Goal: Task Accomplishment & Management: Use online tool/utility

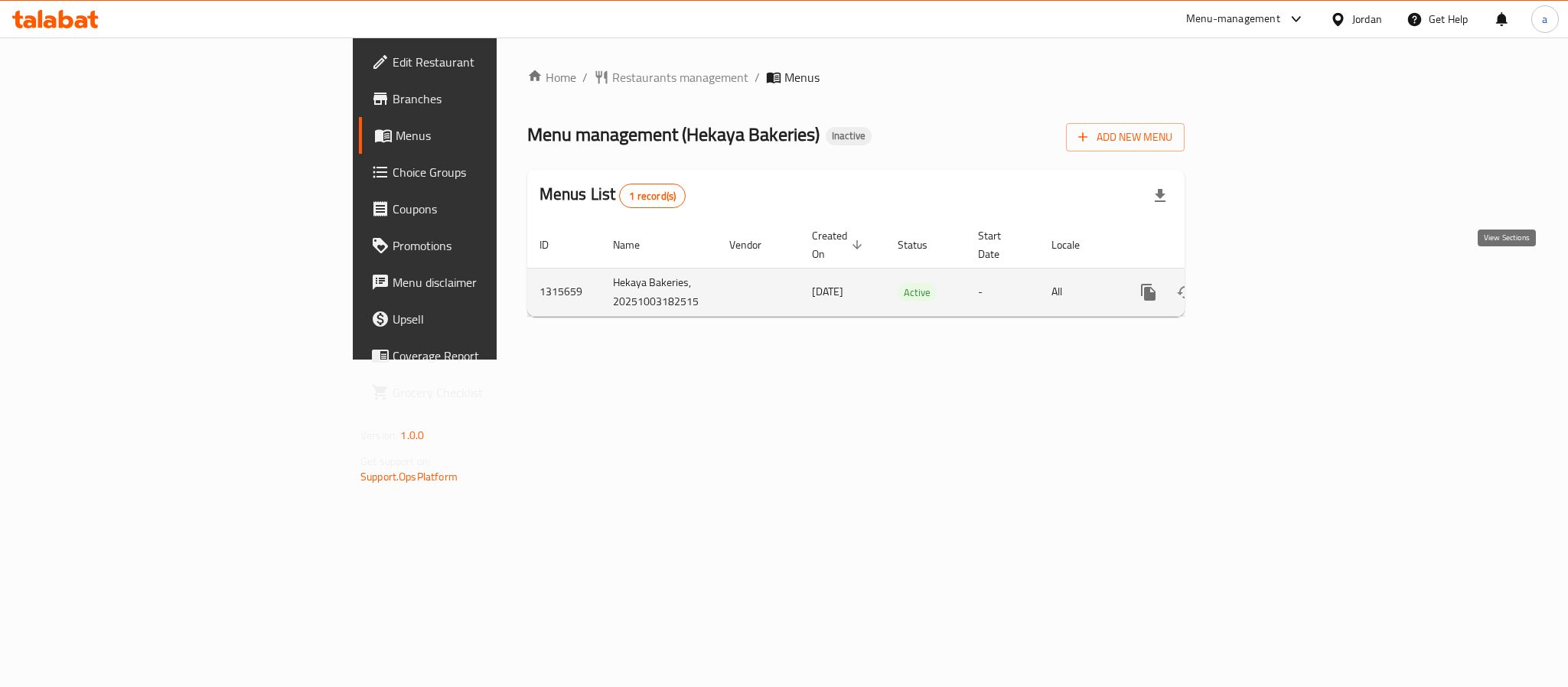
click at [1267, 283] on icon "enhanced table" at bounding box center [1258, 292] width 18 height 18
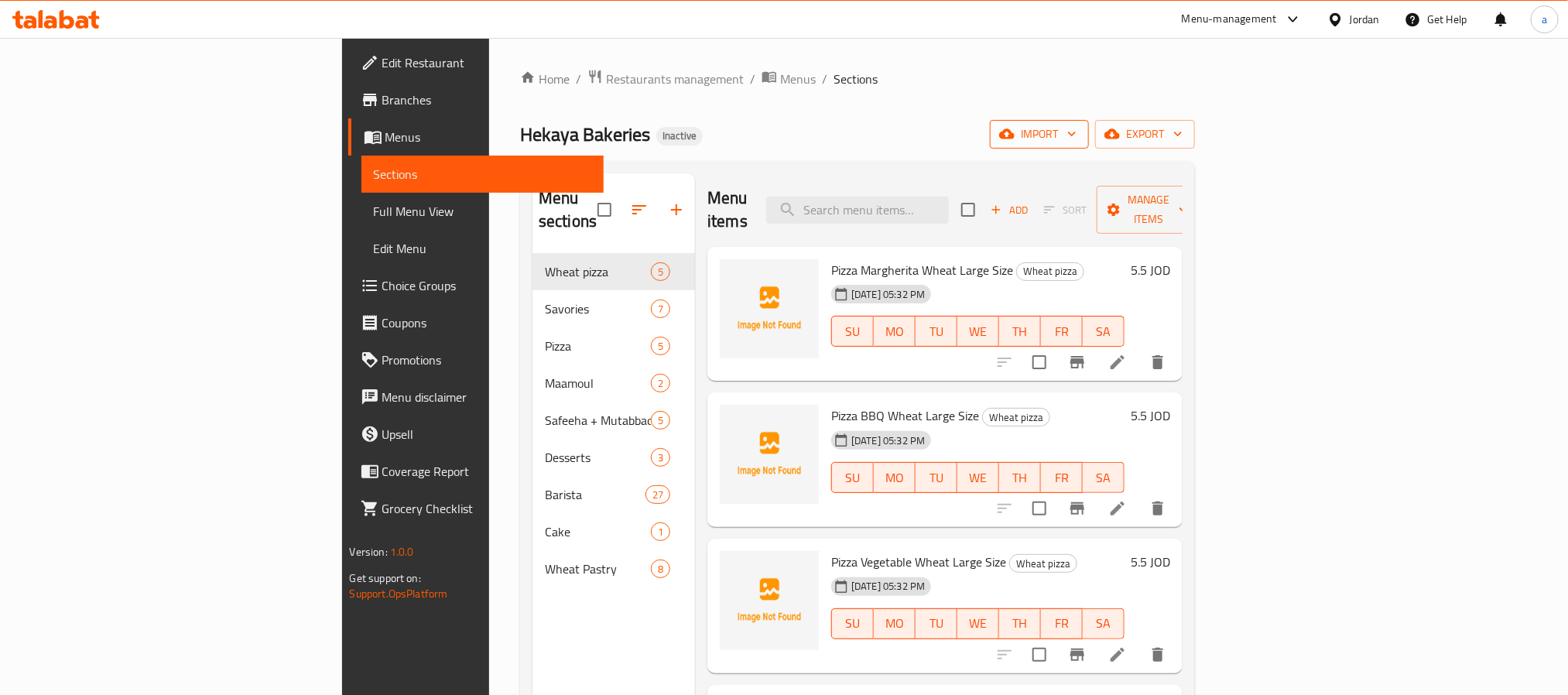
click at [1076, 141] on span "import" at bounding box center [1039, 134] width 74 height 20
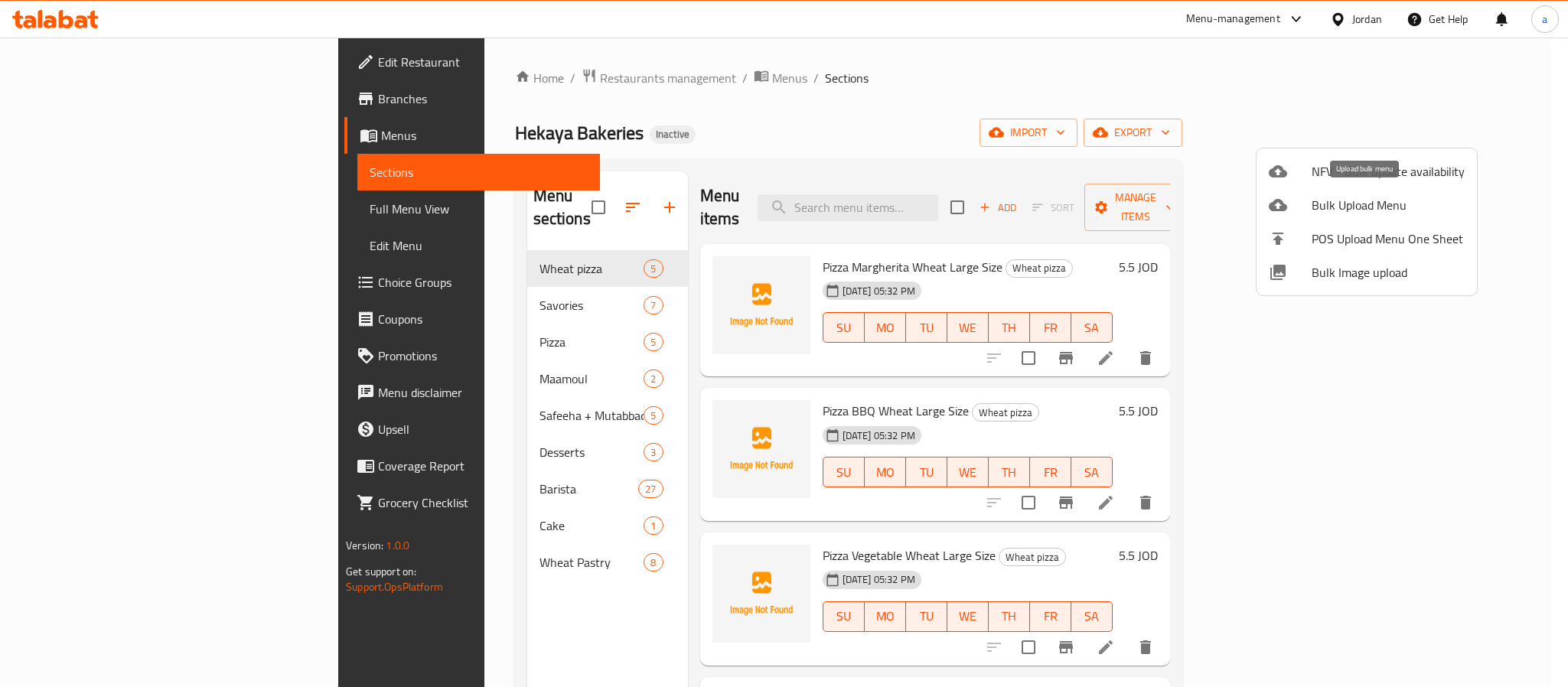
click at [1348, 214] on span "Bulk Upload Menu" at bounding box center [1388, 205] width 153 height 18
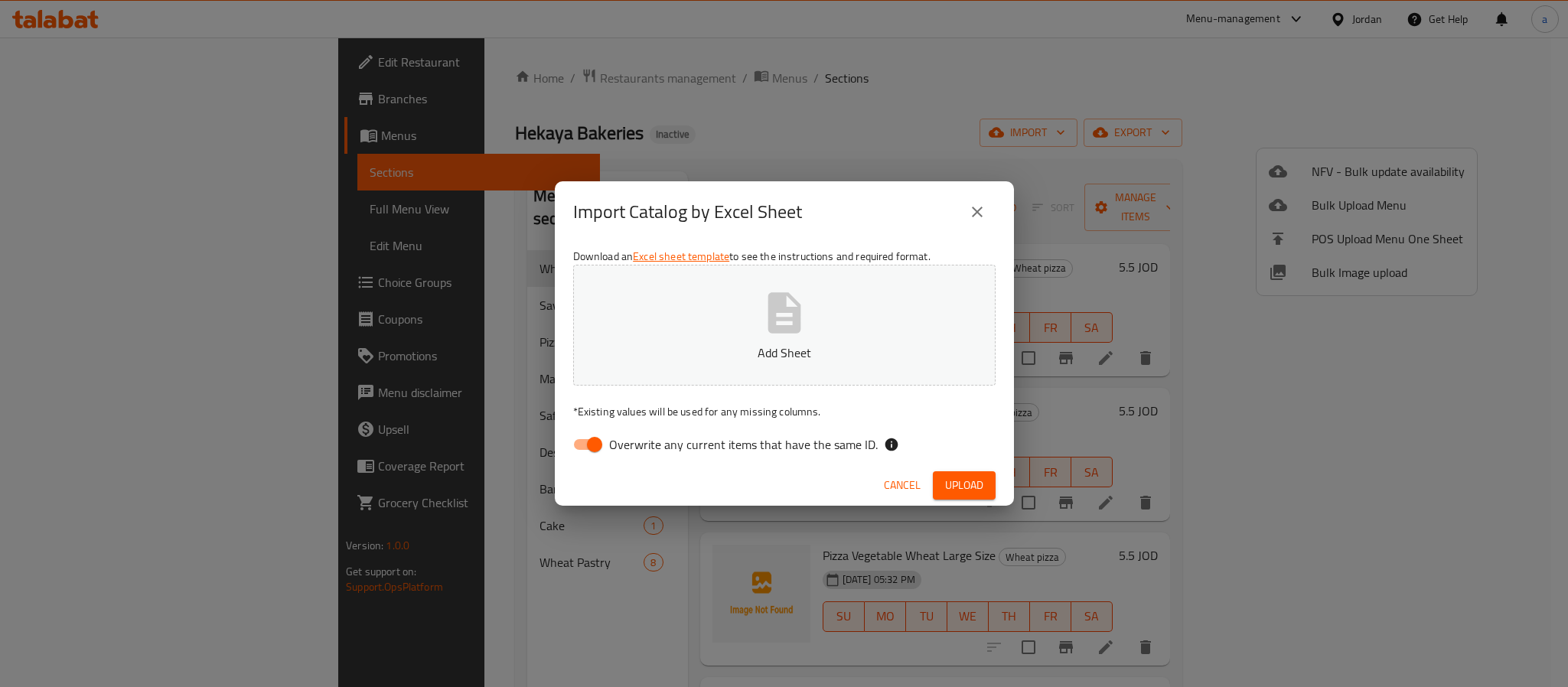
click at [597, 441] on input "Overwrite any current items that have the same ID." at bounding box center [594, 445] width 87 height 29
checkbox input "false"
click at [744, 331] on button "Add Sheet" at bounding box center [785, 325] width 423 height 121
click at [964, 478] on span "Upload" at bounding box center [964, 485] width 39 height 19
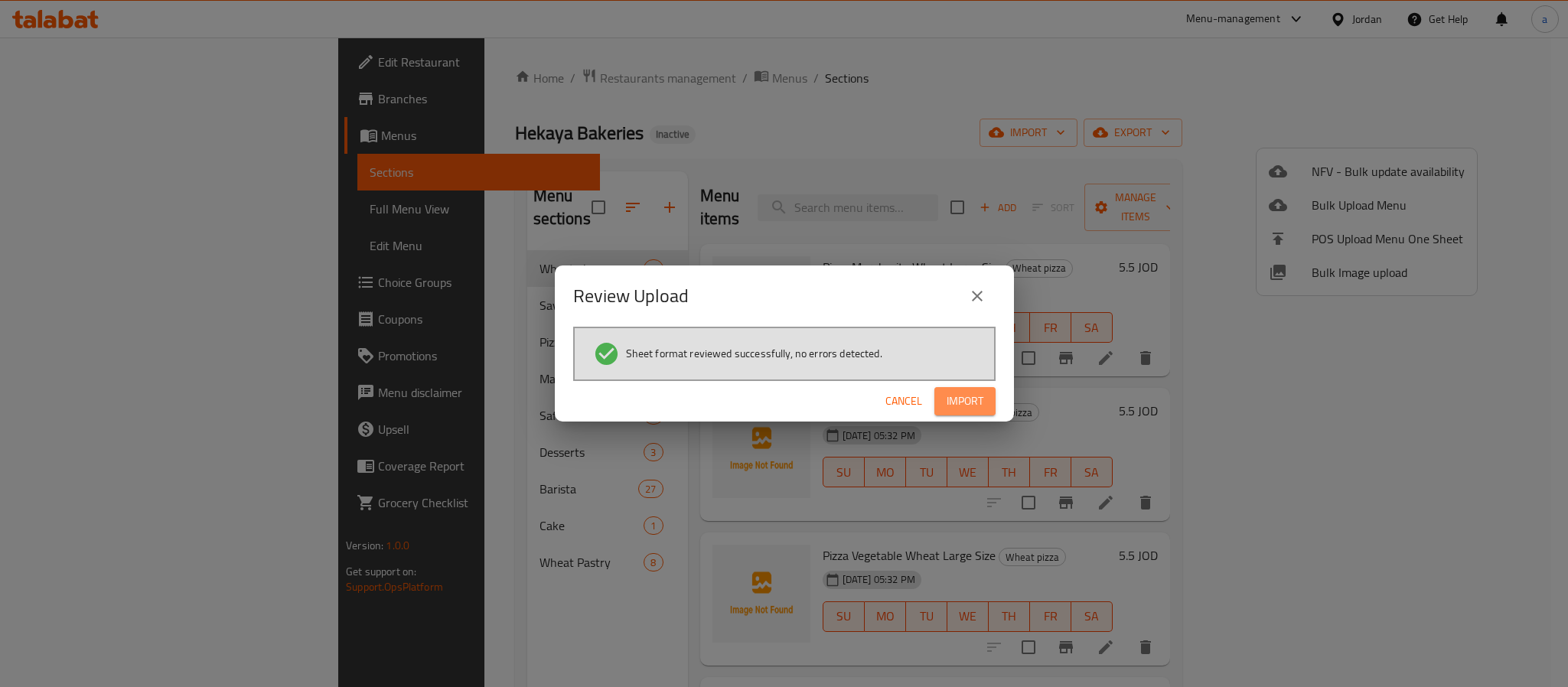
click at [961, 400] on span "Import" at bounding box center [965, 400] width 37 height 19
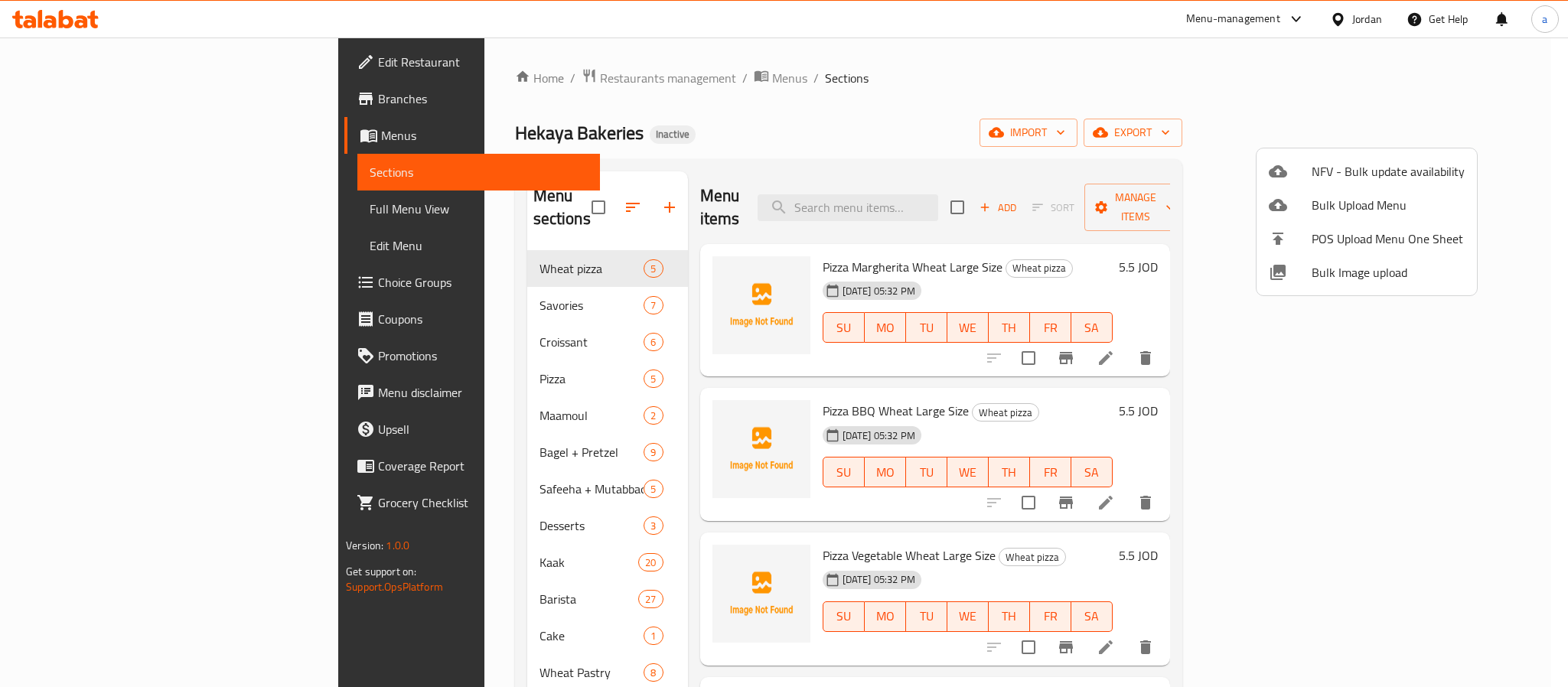
click at [90, 199] on div at bounding box center [784, 344] width 1568 height 687
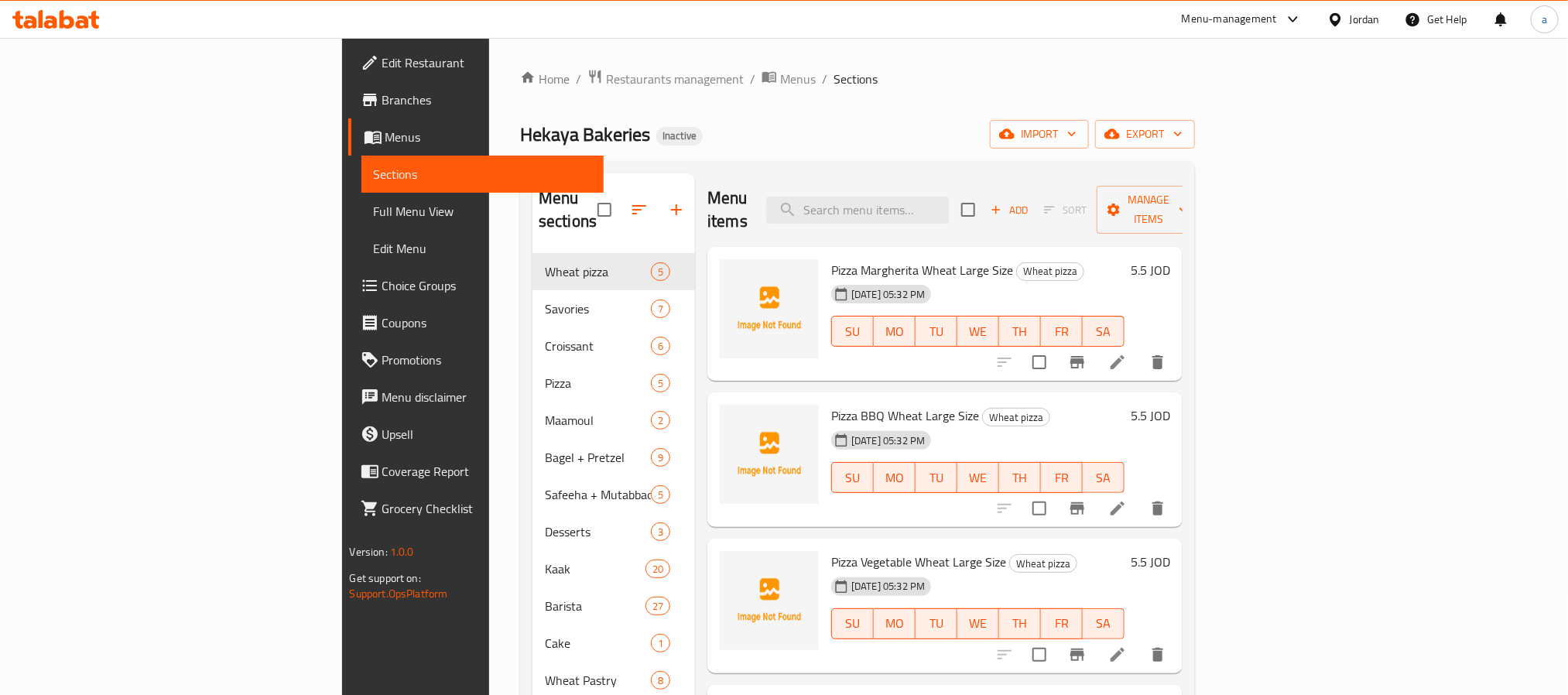
click at [374, 206] on span "Full Menu View" at bounding box center [482, 211] width 217 height 19
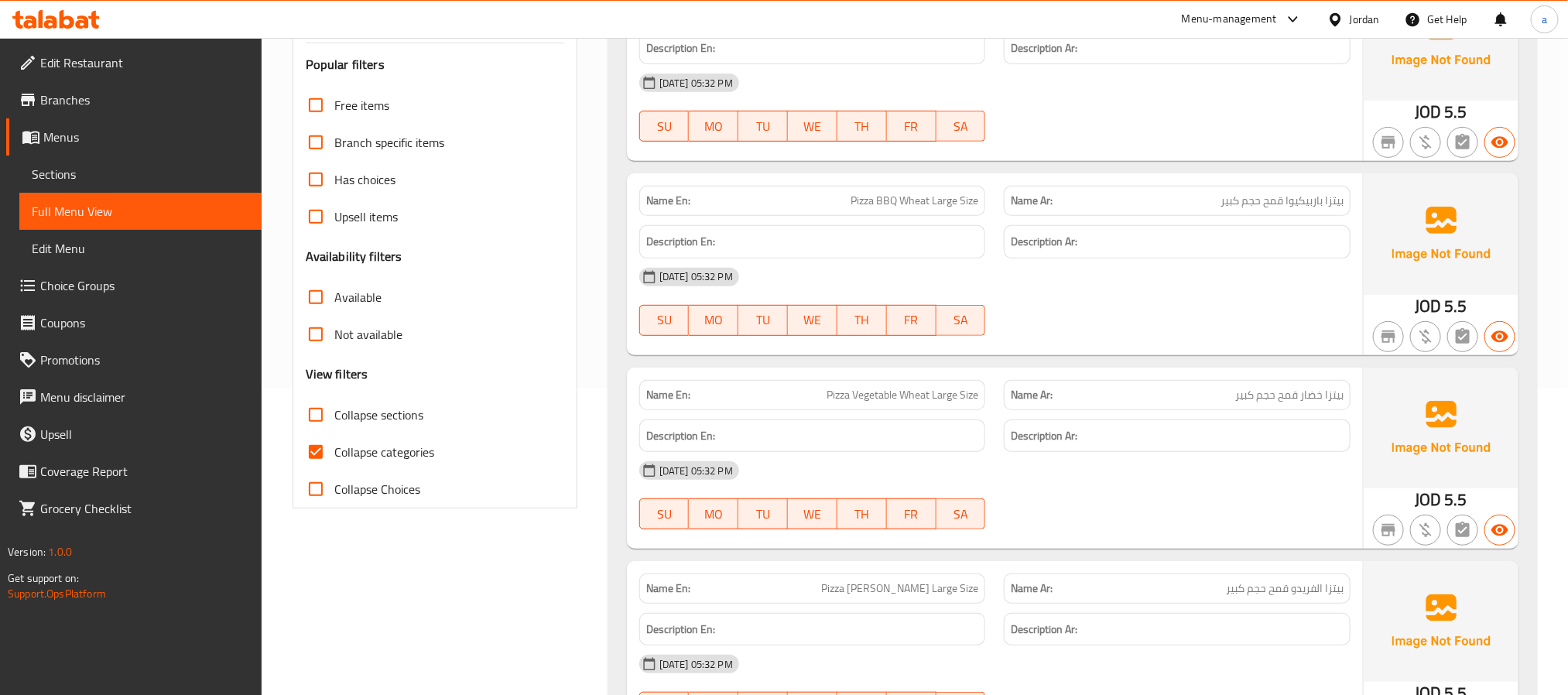
scroll to position [348, 0]
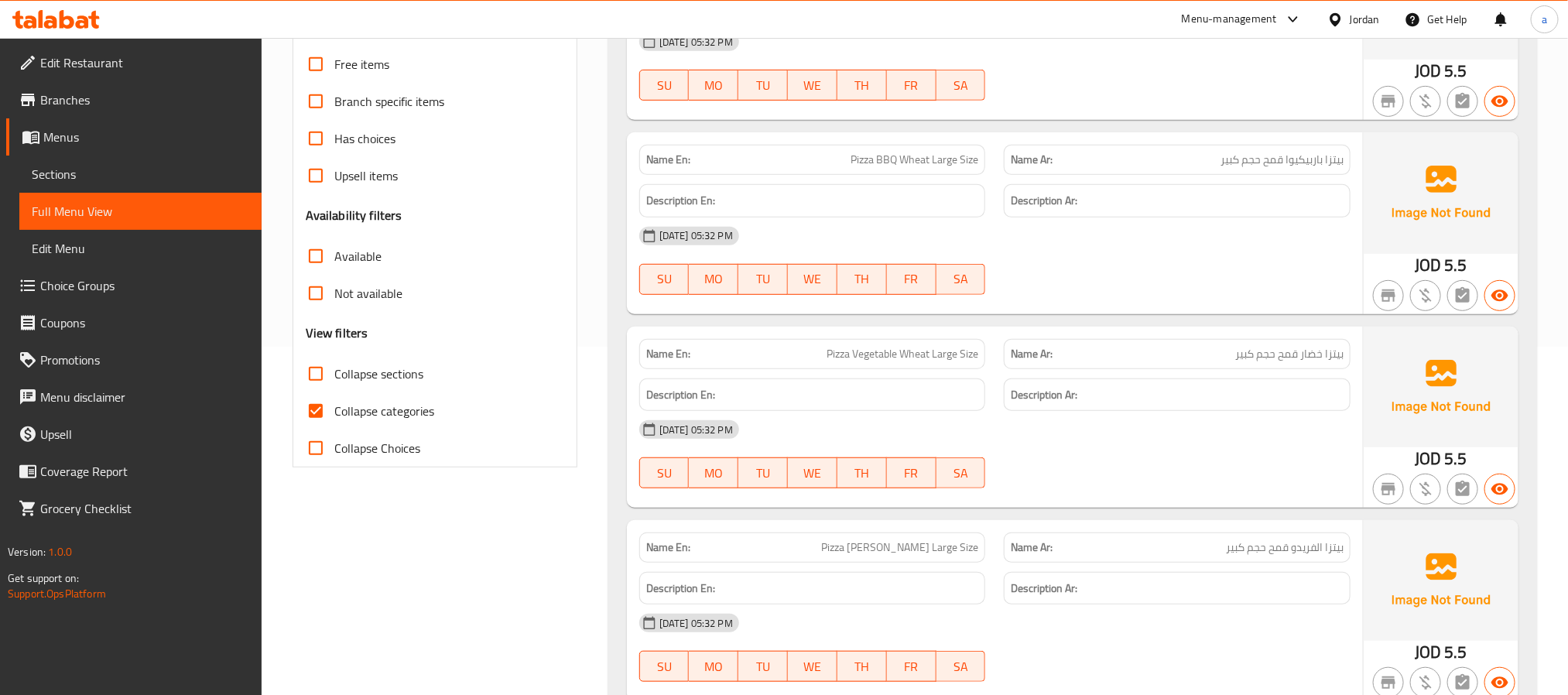
click at [323, 415] on input "Collapse categories" at bounding box center [316, 411] width 37 height 37
checkbox input "false"
click at [314, 376] on input "Collapse sections" at bounding box center [316, 374] width 37 height 37
checkbox input "true"
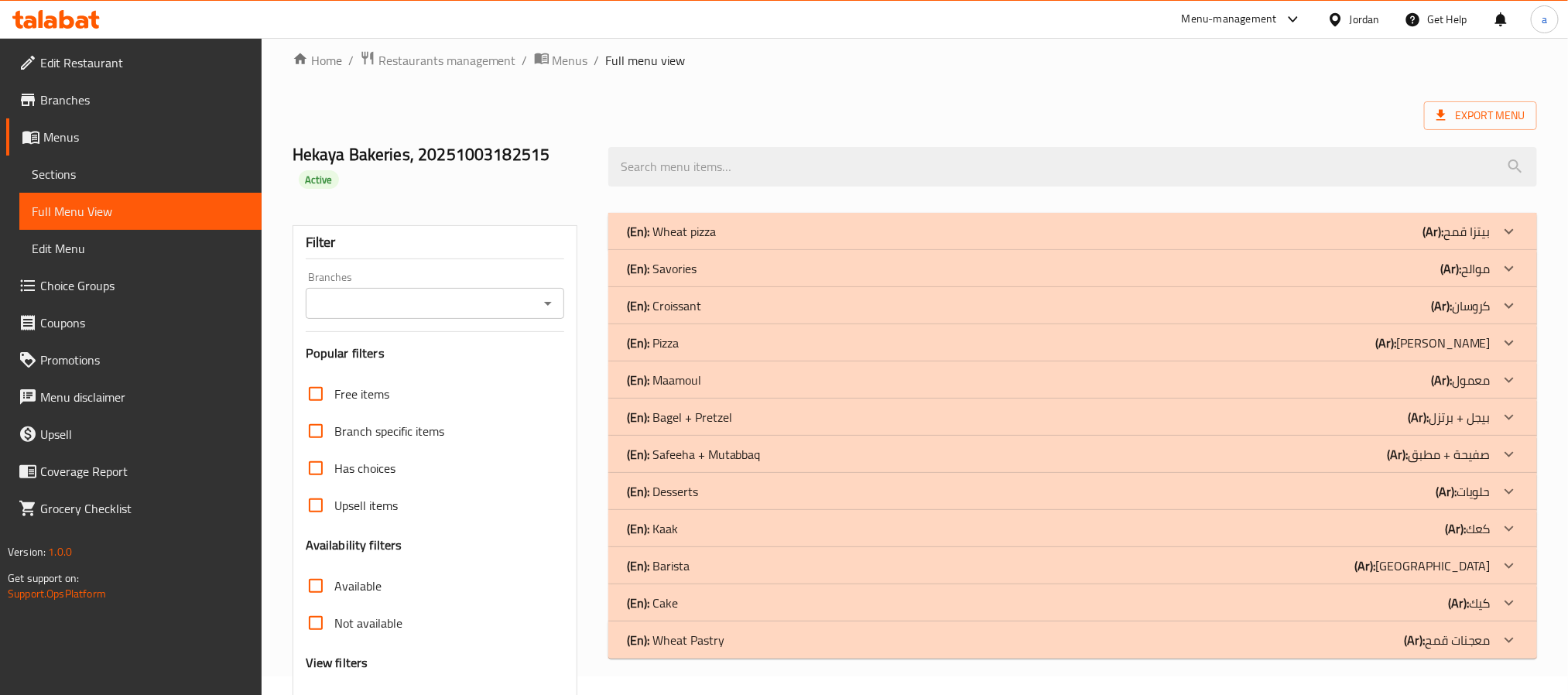
scroll to position [0, 0]
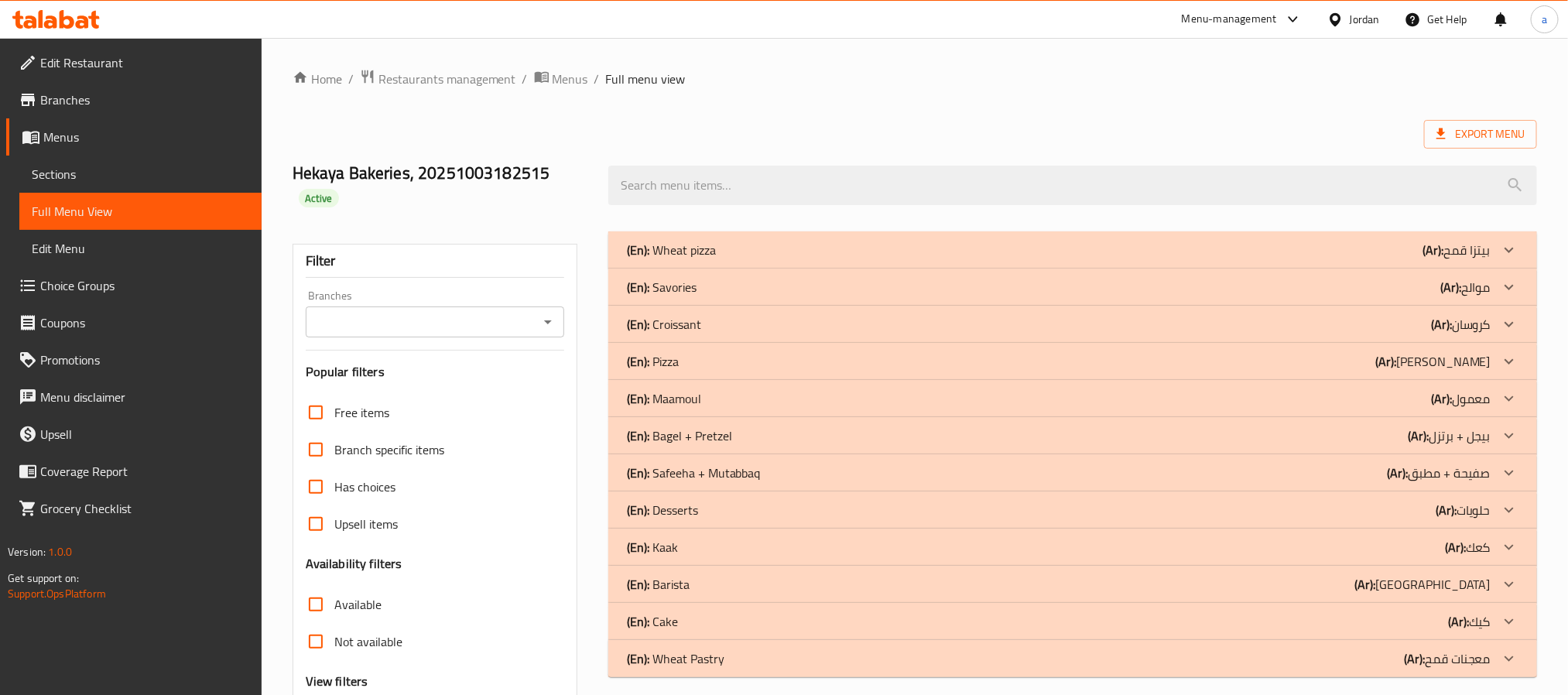
click at [1483, 318] on p "(Ar): كروسان" at bounding box center [1460, 324] width 59 height 19
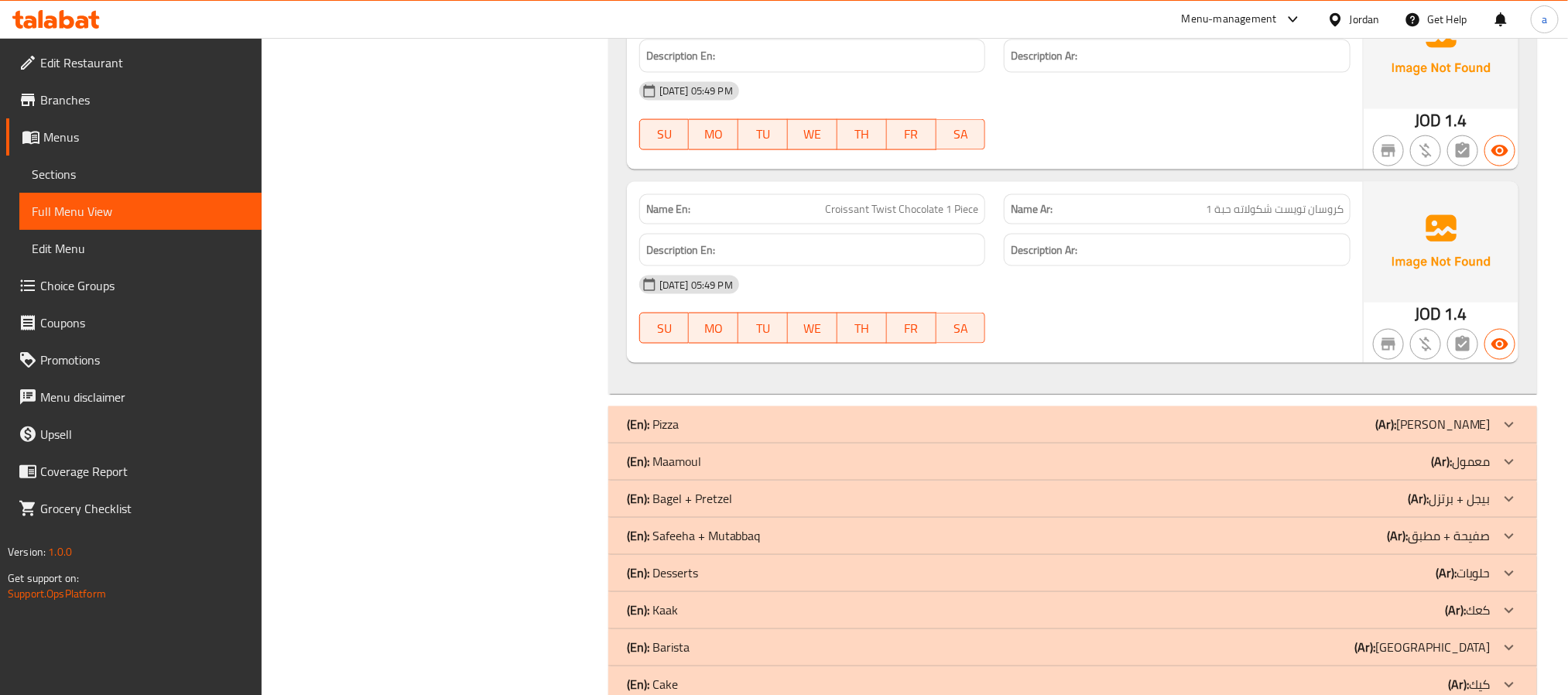
scroll to position [1241, 0]
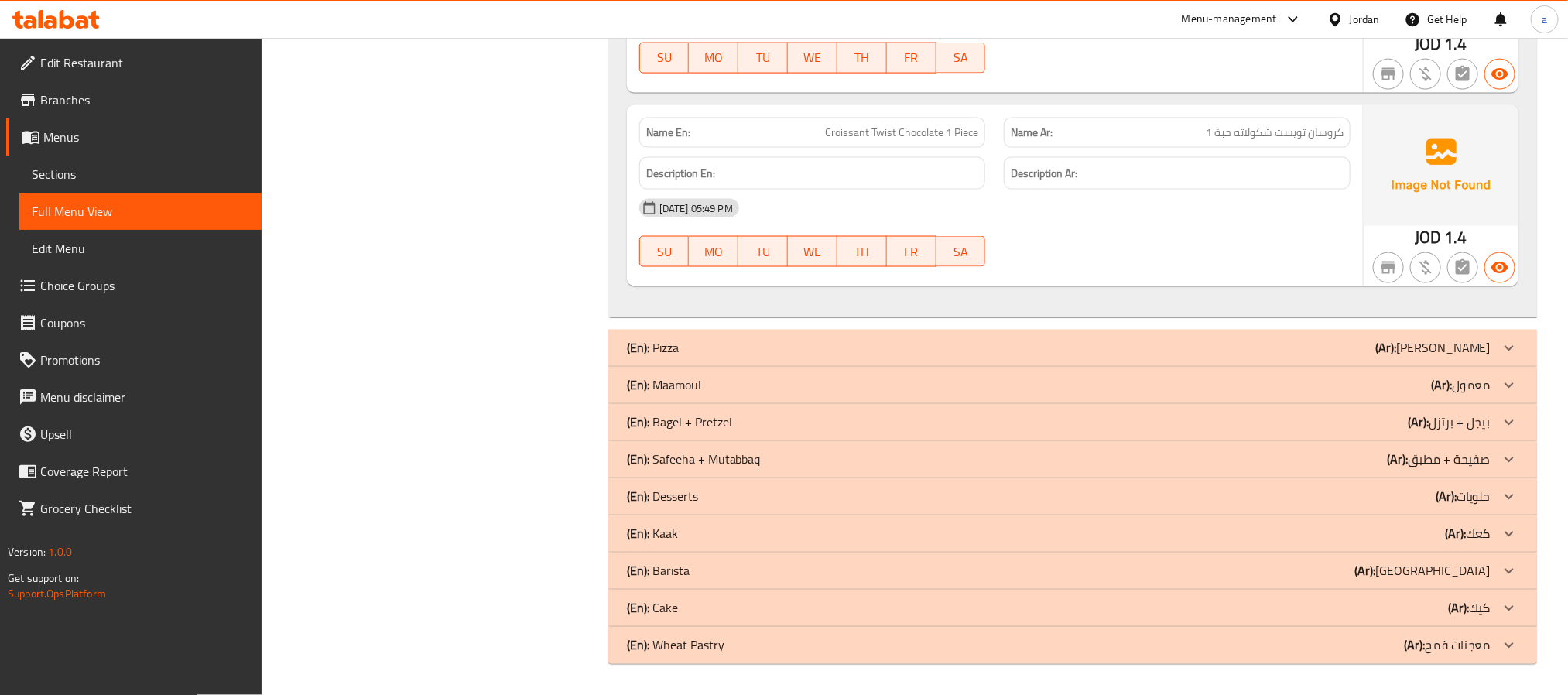
click at [715, 425] on p "(En): Bagel + Pretzel" at bounding box center [679, 423] width 105 height 19
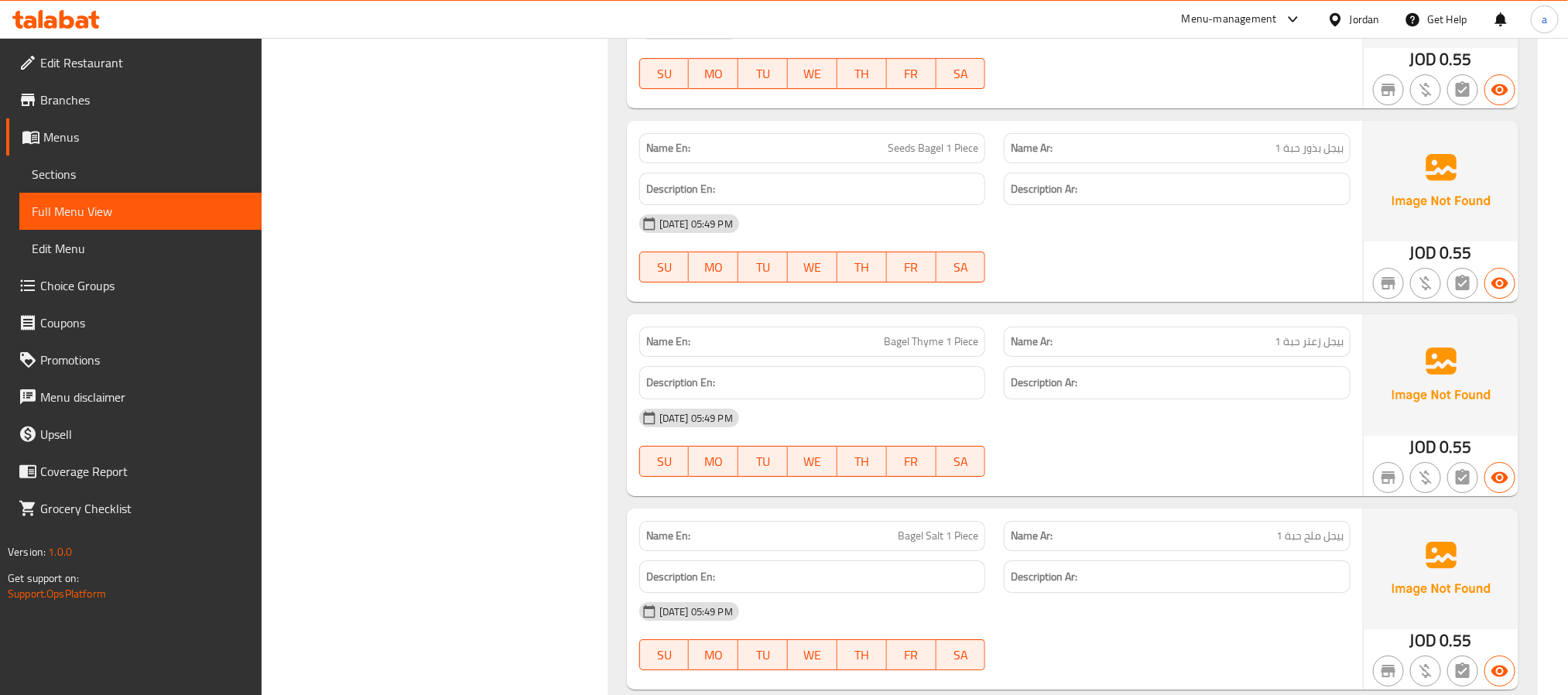
scroll to position [3054, 0]
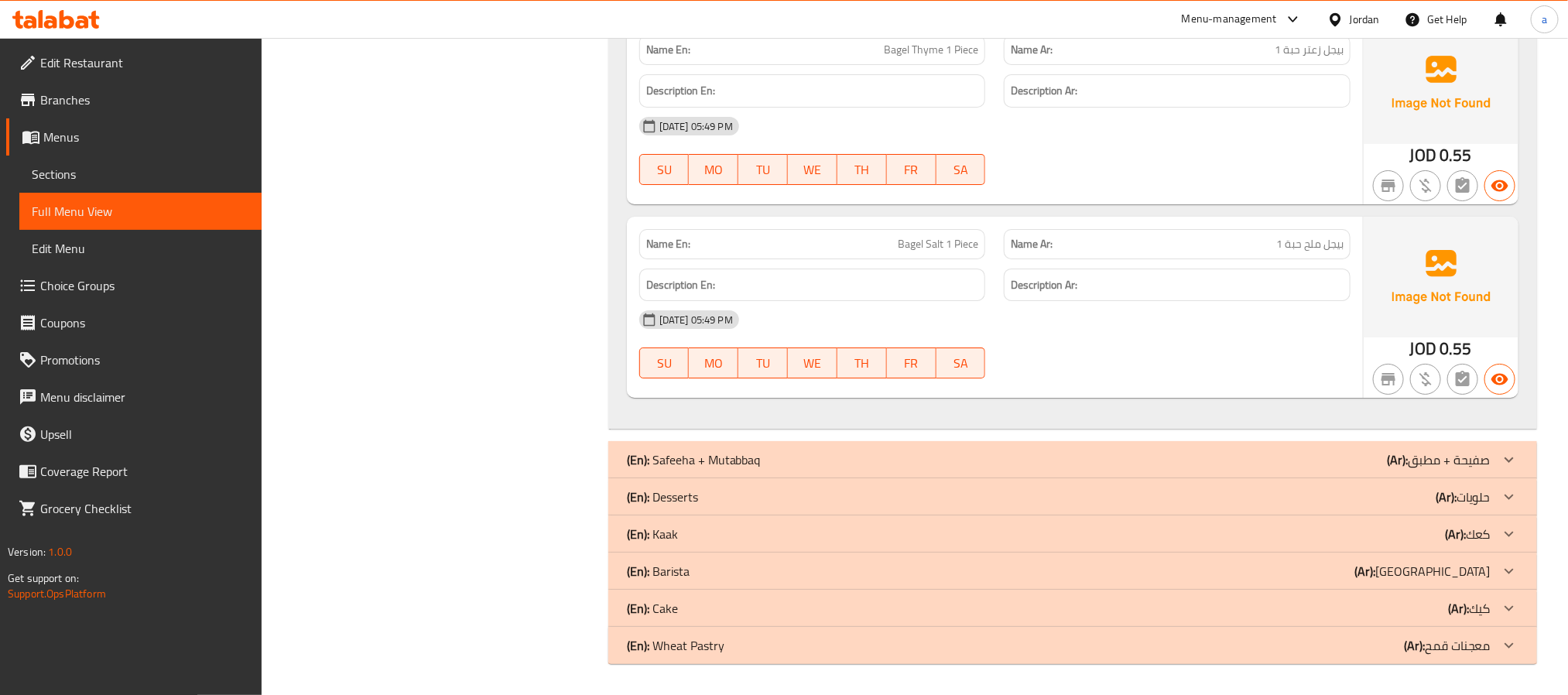
click at [714, 531] on div "(En): Kaak (Ar): كعك" at bounding box center [1058, 533] width 863 height 19
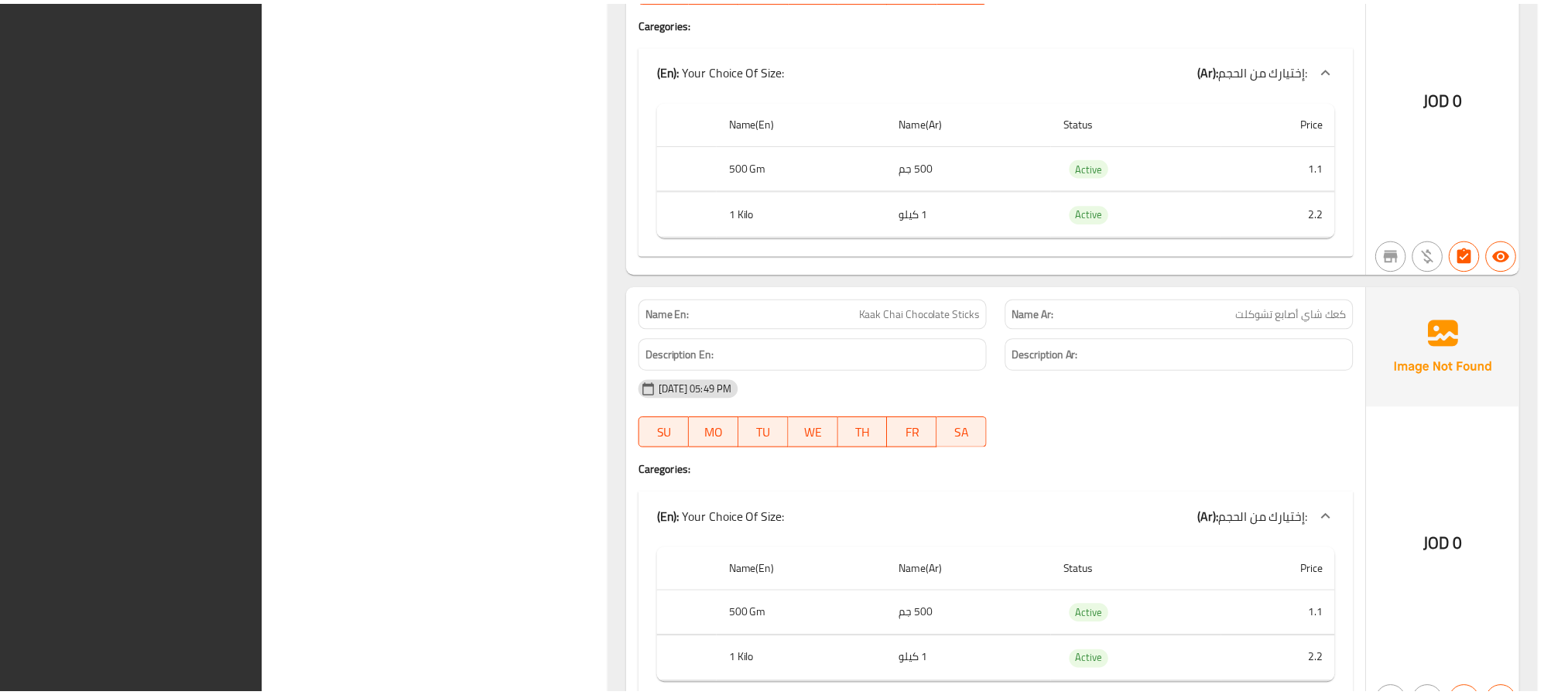
scroll to position [12096, 0]
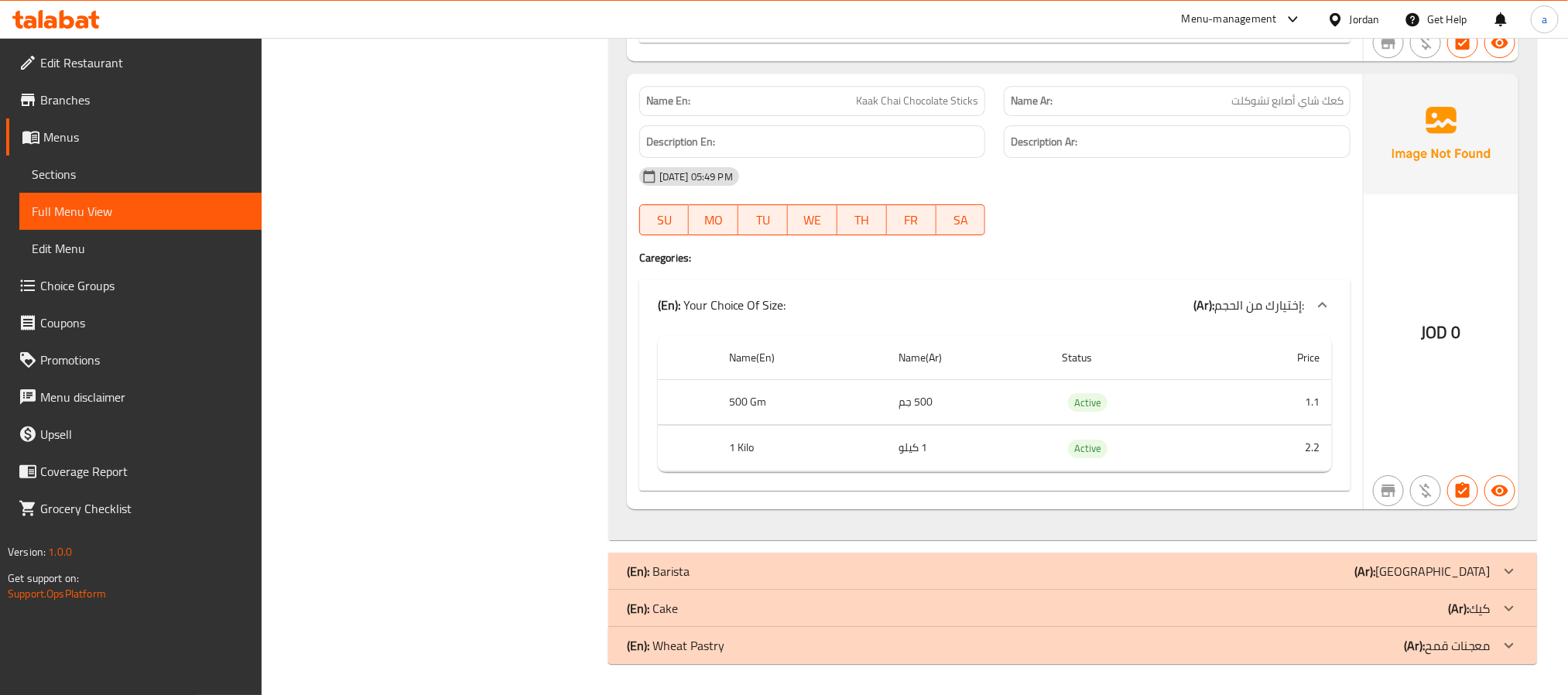
click at [629, 364] on div "Name En: Kaak Chai Chocolate Sticks Name Ar: كعك شاي أصابع تشوكلت Description E…" at bounding box center [995, 291] width 736 height 436
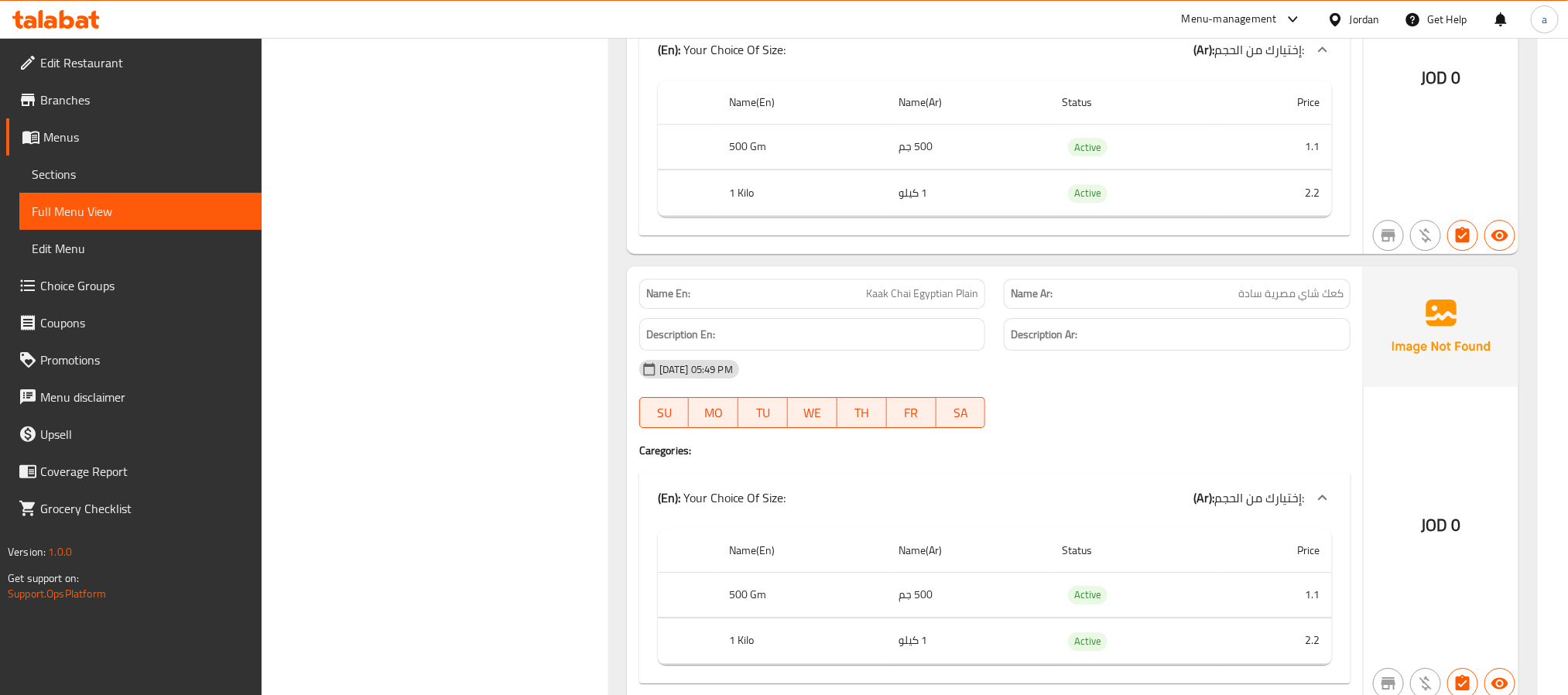
scroll to position [7918, 0]
